Goal: Go to known website: Access a specific website the user already knows

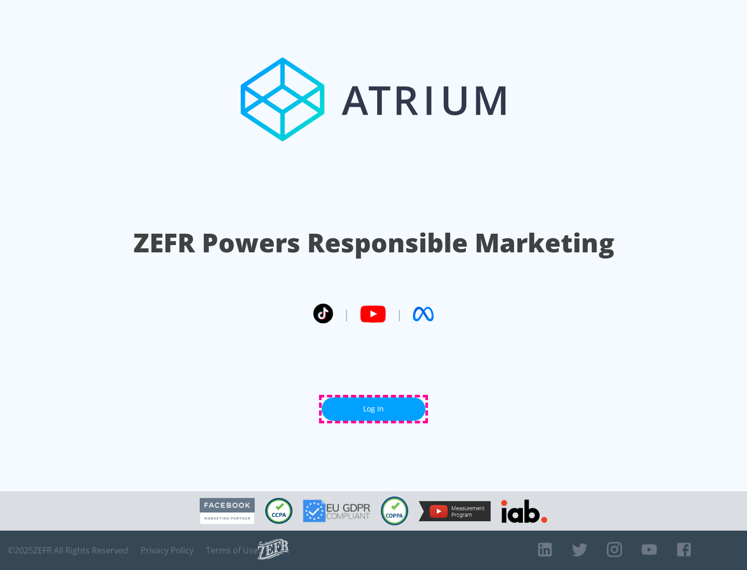
click at [373, 409] on link "Log In" at bounding box center [373, 409] width 104 height 23
